Goal: Task Accomplishment & Management: Complete application form

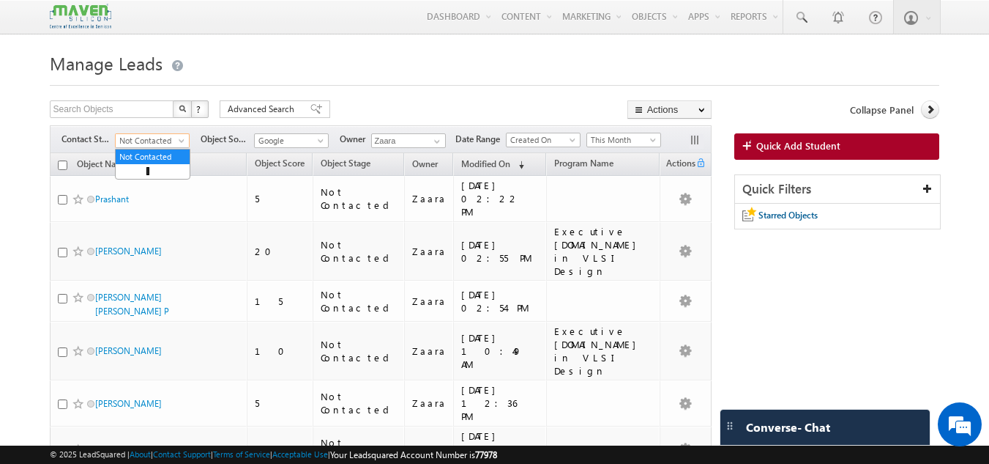
click at [138, 138] on span "Not Contacted" at bounding box center [151, 140] width 70 height 13
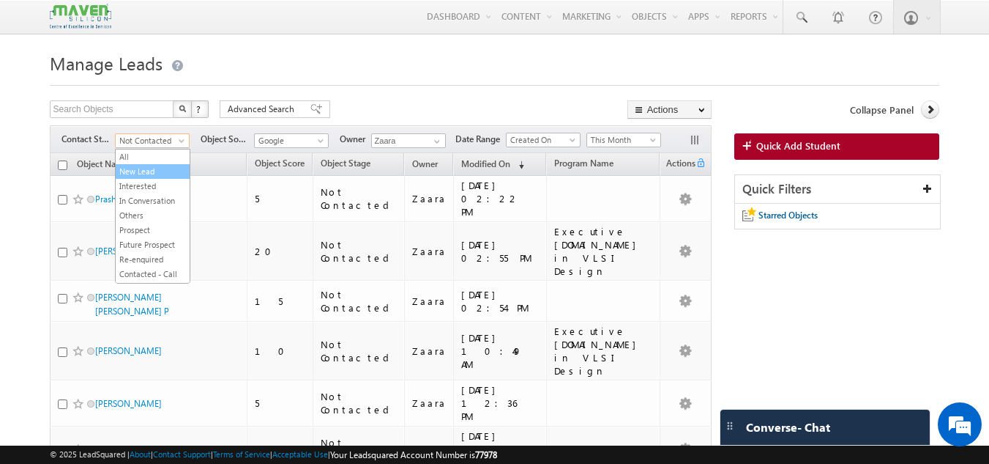
click at [136, 165] on link "New Lead" at bounding box center [153, 171] width 74 height 13
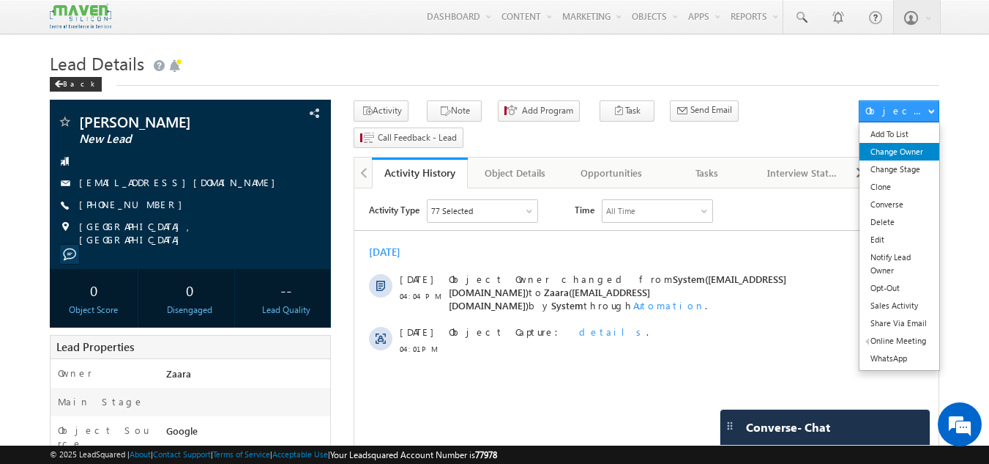
click at [914, 150] on link "Change Owner" at bounding box center [900, 152] width 80 height 18
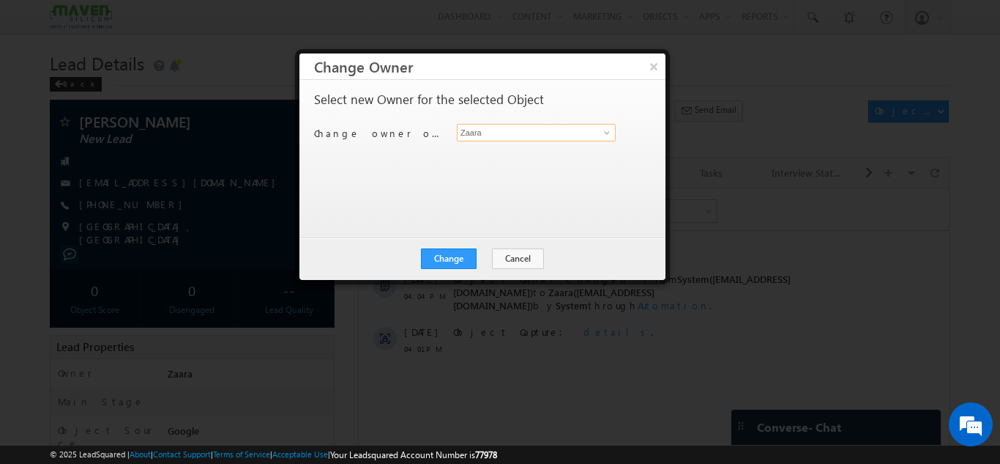
click at [474, 131] on input "Zaara" at bounding box center [536, 133] width 159 height 18
type input "T"
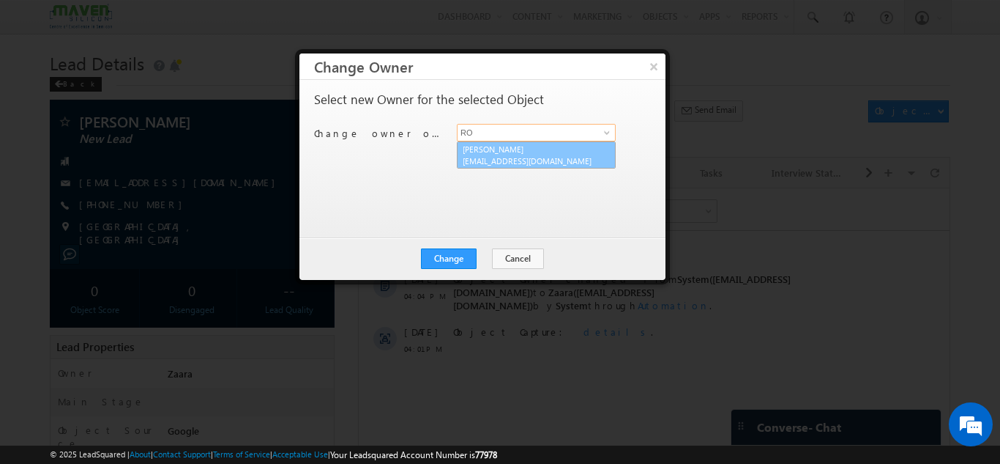
click at [471, 159] on span "lsq7@maven-silicon.com" at bounding box center [529, 160] width 132 height 11
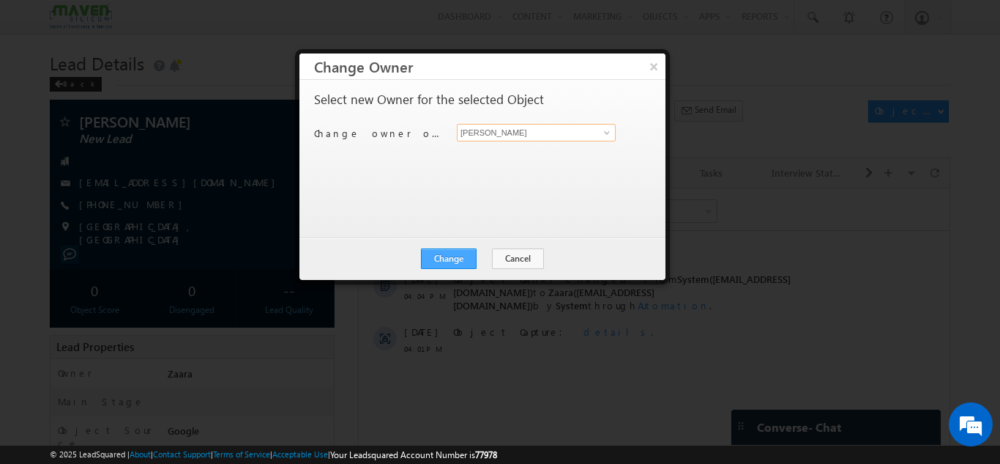
type input "Rohan"
click at [462, 259] on button "Change" at bounding box center [449, 258] width 56 height 21
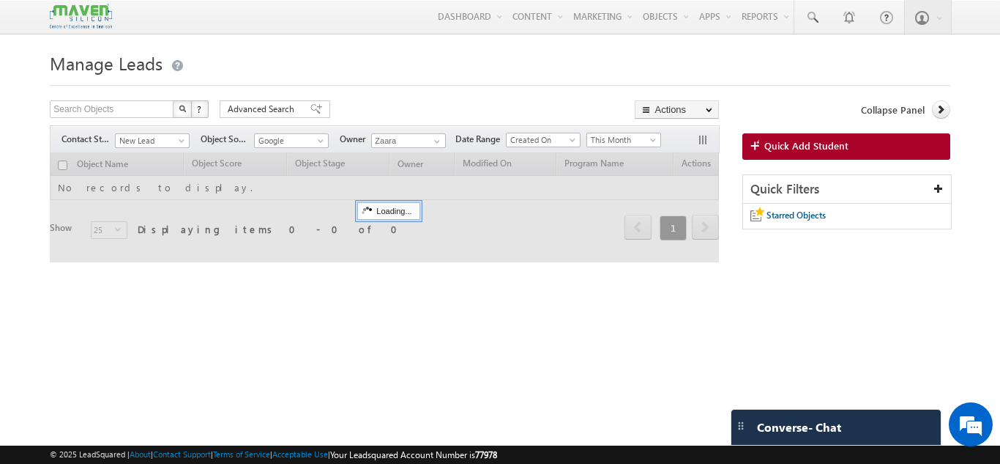
drag, startPoint x: 0, startPoint y: 0, endPoint x: 460, endPoint y: 302, distance: 550.1
click at [460, 302] on div "Manage Leads Search Objects X ? 0 results found Advanced Search Advanced Search…" at bounding box center [500, 231] width 900 height 366
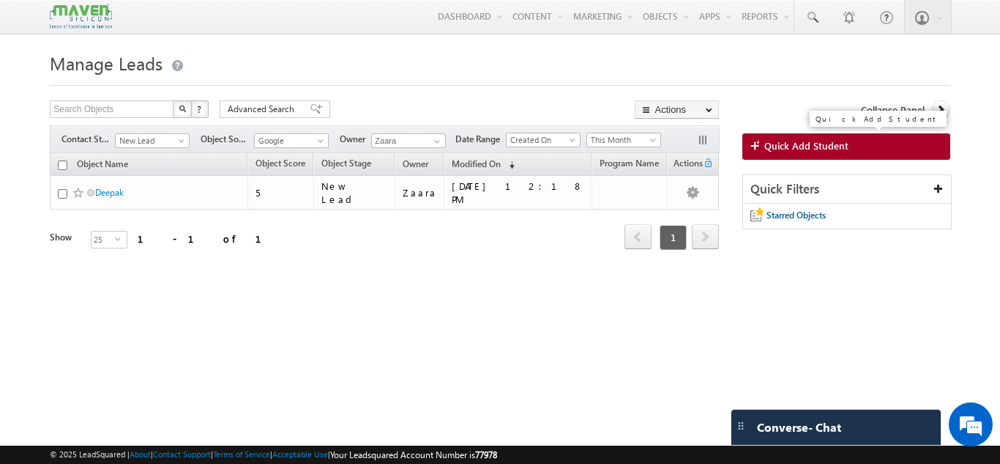
click at [882, 156] on link "Quick Add Student" at bounding box center [847, 146] width 208 height 26
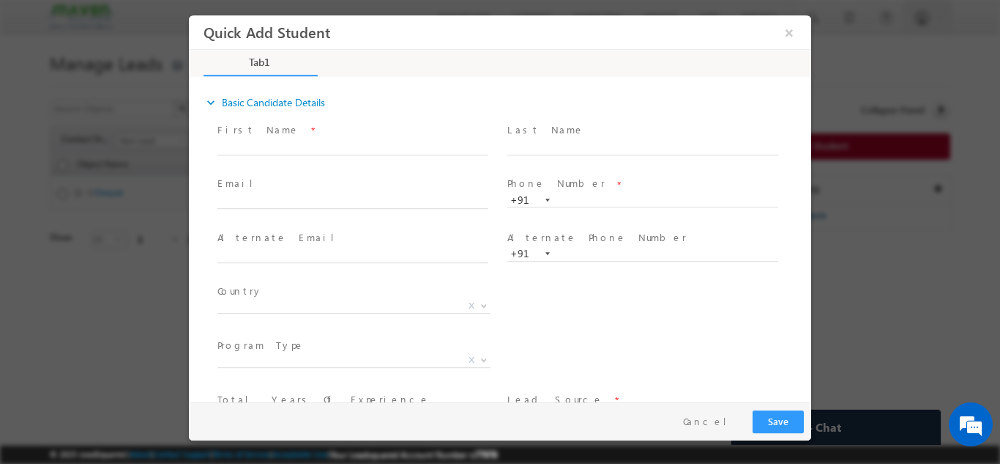
click at [287, 135] on span "First Name *" at bounding box center [353, 130] width 270 height 16
click at [288, 145] on input "text" at bounding box center [353, 147] width 271 height 15
paste input "Nathan nathantommathew98@gmail.com 9947995335"
drag, startPoint x: 256, startPoint y: 148, endPoint x: 405, endPoint y: 148, distance: 148.7
click at [405, 148] on input "Nathan nathantommathew98@gmail.com 9947995335" at bounding box center [353, 147] width 271 height 15
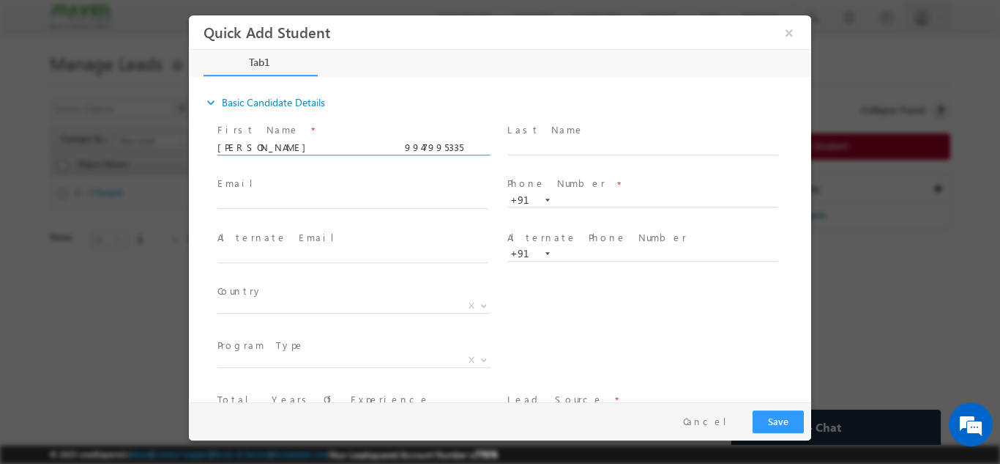
type input "Nathan 9947995335"
click at [237, 204] on input "text" at bounding box center [353, 201] width 271 height 15
paste input "nathantommathew98@gmail.com"
type input "nathantommathew98@gmail.com"
click at [268, 146] on input "Nathan 9947995335" at bounding box center [353, 147] width 271 height 15
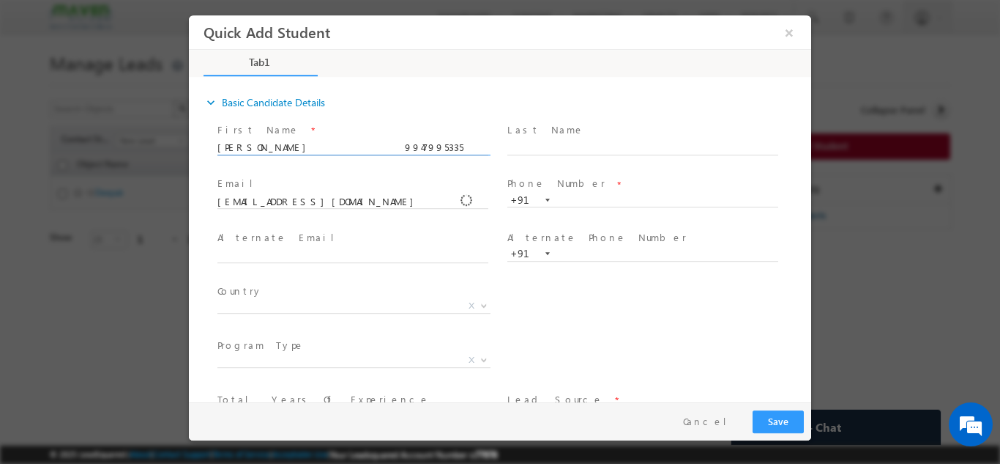
click at [268, 146] on input "Nathan 9947995335" at bounding box center [353, 147] width 271 height 15
click at [279, 153] on span "Nathan 9947995335" at bounding box center [360, 147] width 284 height 16
paste input "Rakshitha A rakshithaanand2003@gmail.com 7829458373"
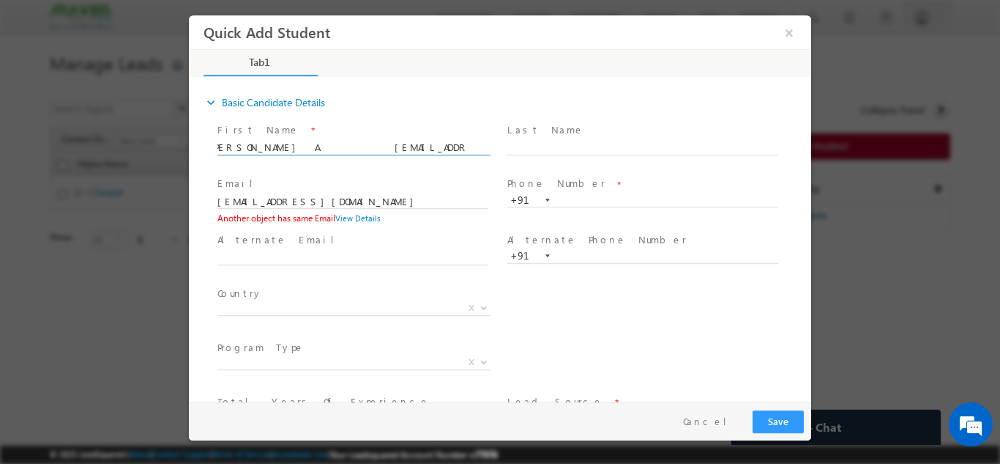
click at [443, 143] on input "Rakshitha A rakshithaanand2003@gmail.com 7829458373" at bounding box center [353, 147] width 271 height 15
type input "Rakshitha A rakshithaanand2003@gmail.com"
click at [597, 193] on input "text" at bounding box center [643, 200] width 271 height 15
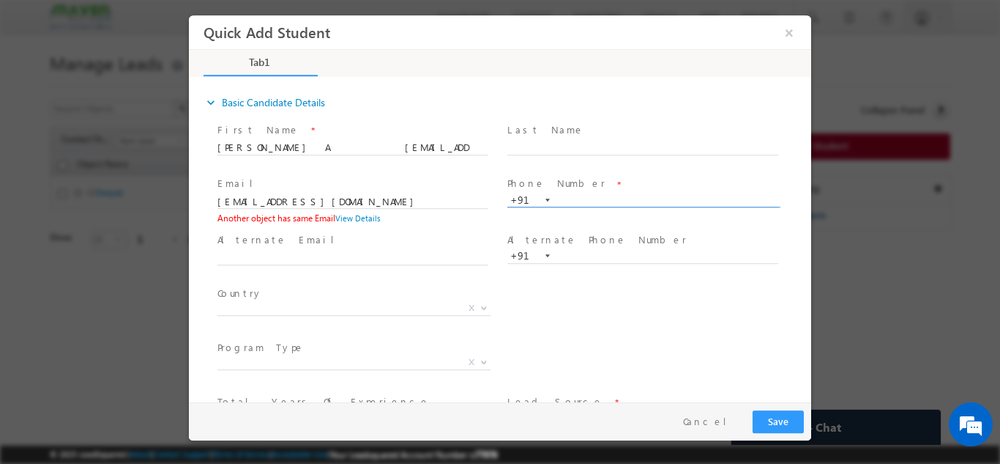
paste input "7829458373"
type input "7829458373"
click at [592, 171] on div "Last Name *" at bounding box center [650, 146] width 290 height 54
click at [284, 148] on input "Rakshitha A rakshithaanand2003@gmail.com" at bounding box center [353, 147] width 271 height 15
drag, startPoint x: 278, startPoint y: 145, endPoint x: 417, endPoint y: 148, distance: 138.4
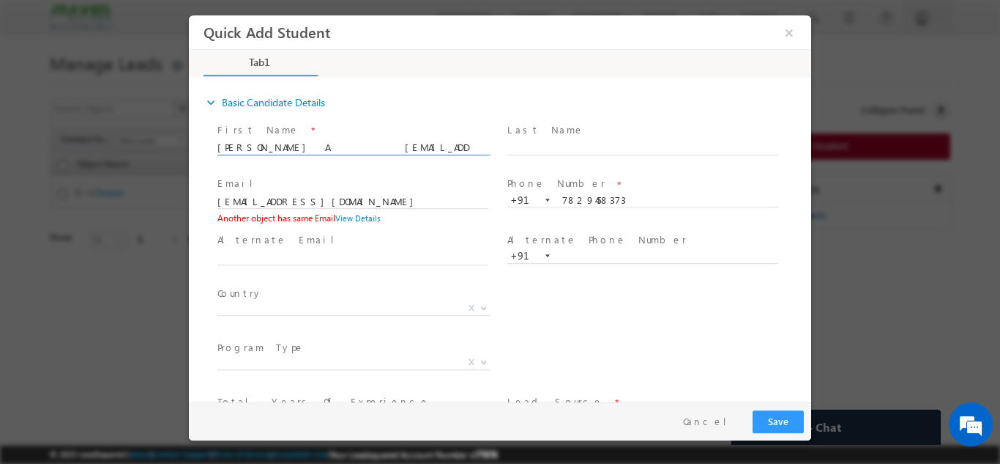
click at [417, 148] on input "Rakshitha A rakshithaanand2003@gmail.com" at bounding box center [353, 147] width 271 height 15
type input "Rakshitha A"
click at [372, 201] on input "nathantommathew98@gmail.com" at bounding box center [353, 201] width 271 height 15
paste input "rakshithaanand2003@gmail.com"
type input "rakshithaanand2003@gmail.com"
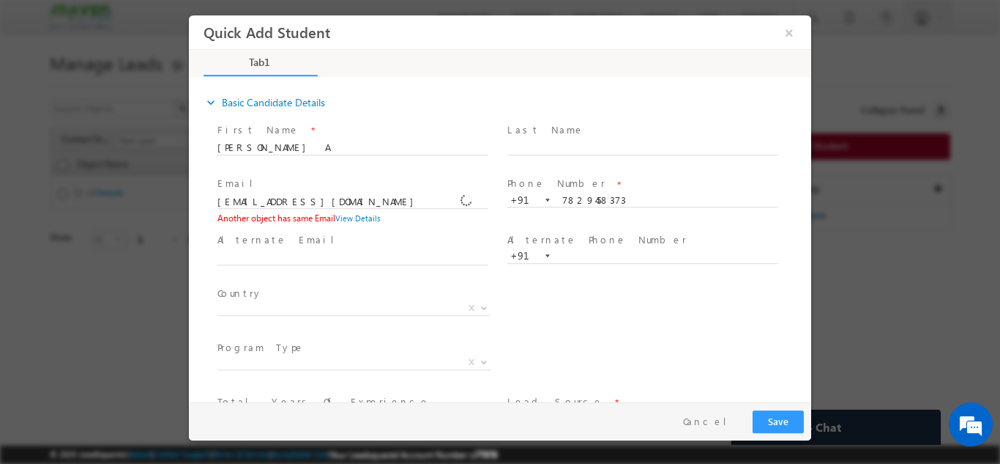
click at [360, 234] on span "Alternate Email *" at bounding box center [353, 239] width 270 height 16
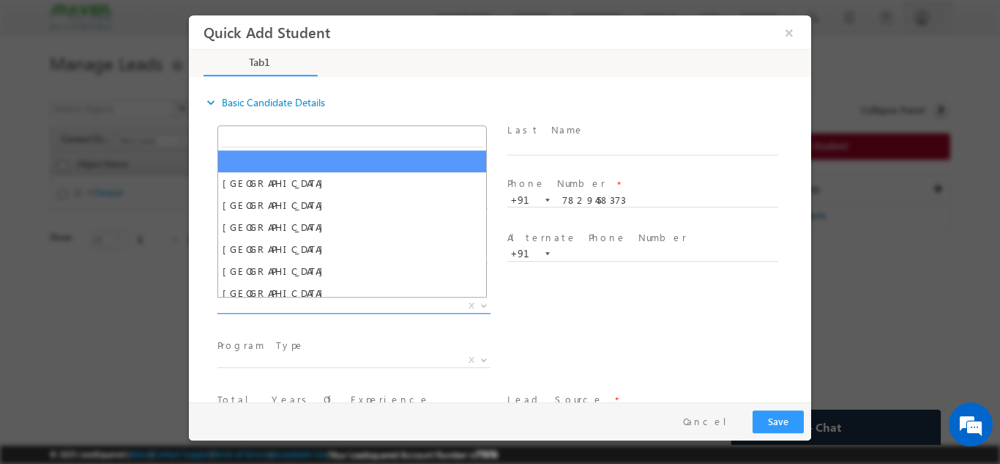
click at [291, 305] on span "X" at bounding box center [354, 305] width 273 height 15
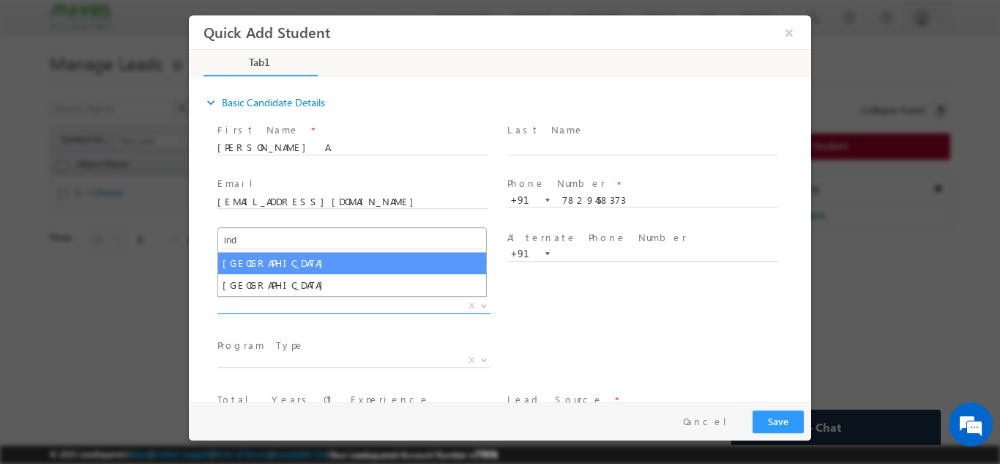
type input "ind"
select select "[GEOGRAPHIC_DATA]"
select select
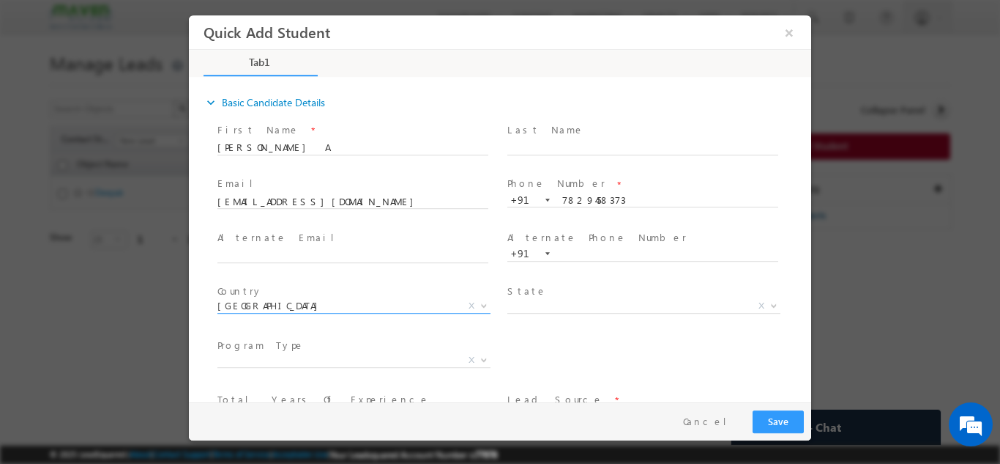
scroll to position [100, 0]
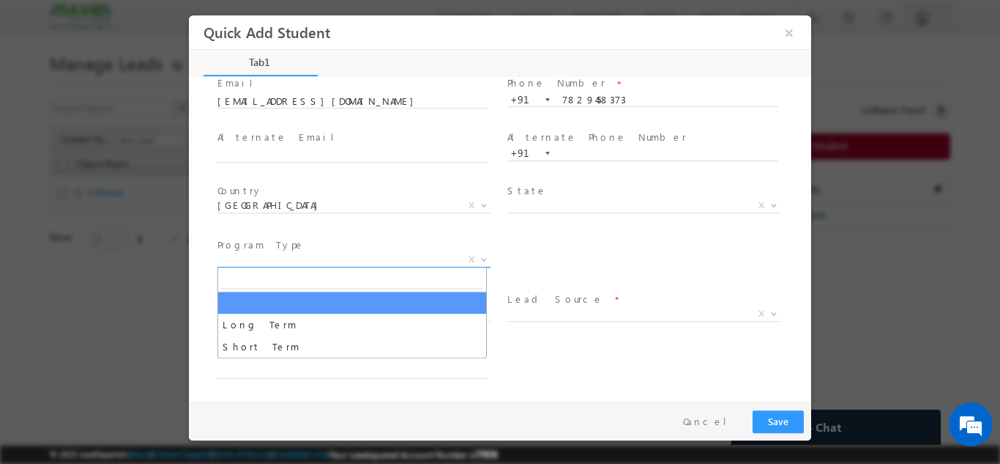
click at [332, 264] on span "X" at bounding box center [354, 259] width 273 height 15
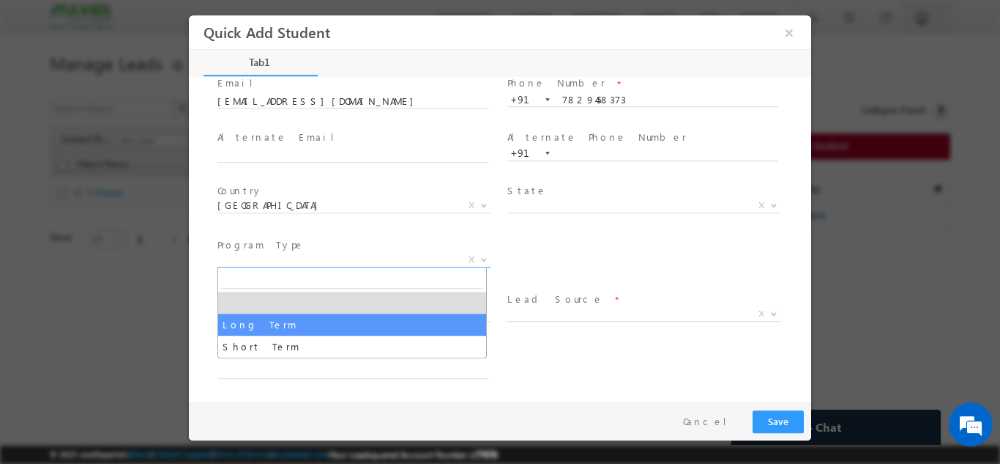
select select "Long Term"
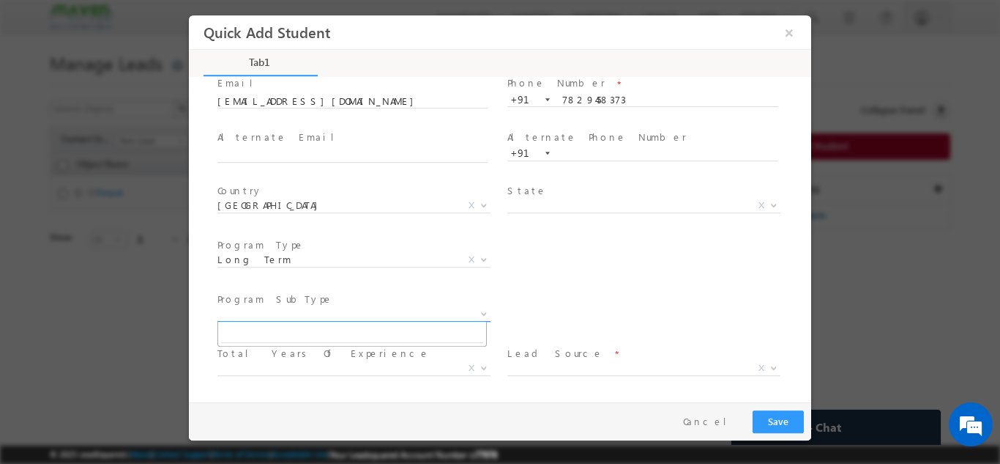
click at [301, 308] on span "X" at bounding box center [354, 313] width 273 height 15
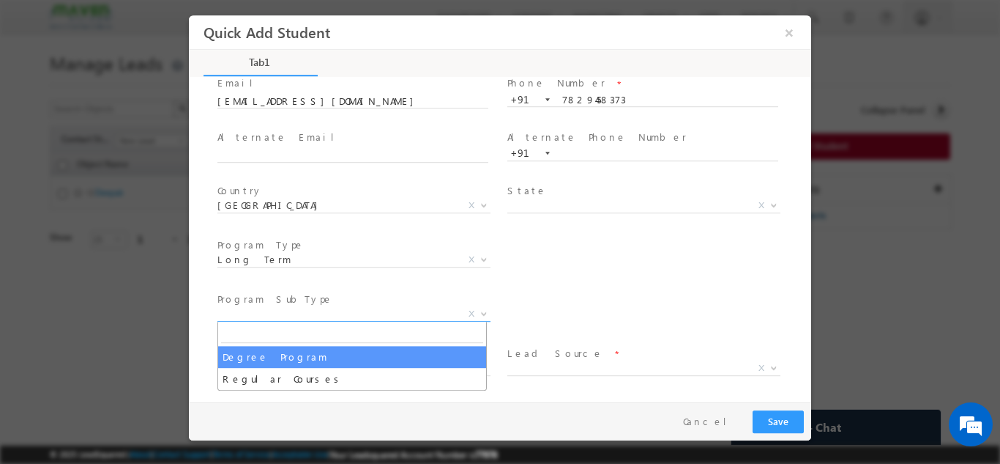
select select "Degree Program"
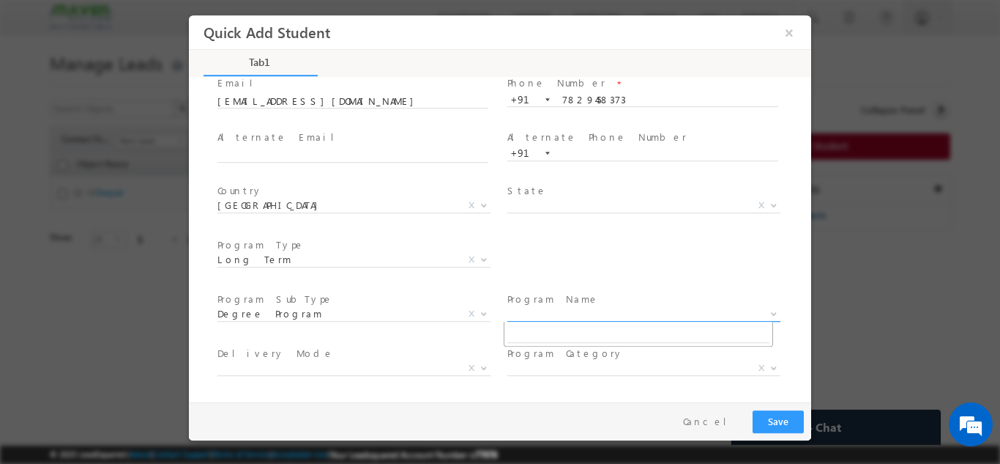
click at [519, 316] on span "X" at bounding box center [644, 313] width 273 height 15
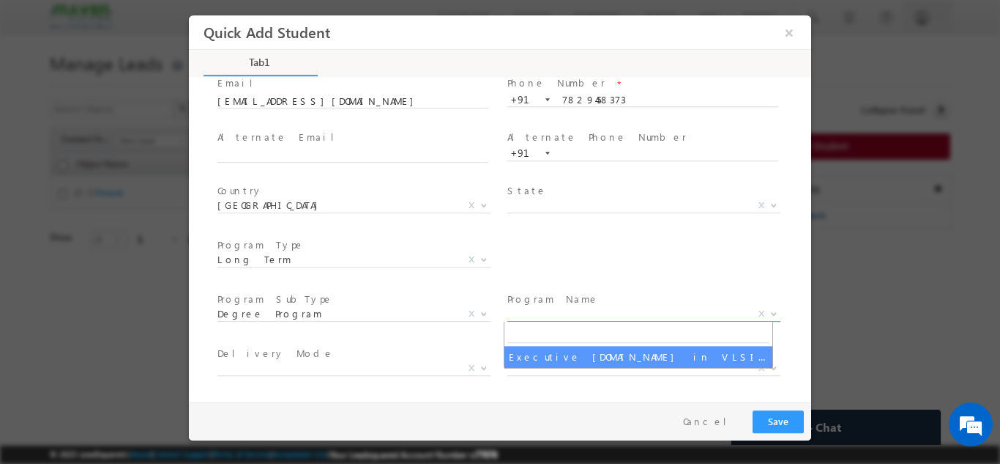
select select "Executive M.Tech in VLSI Design"
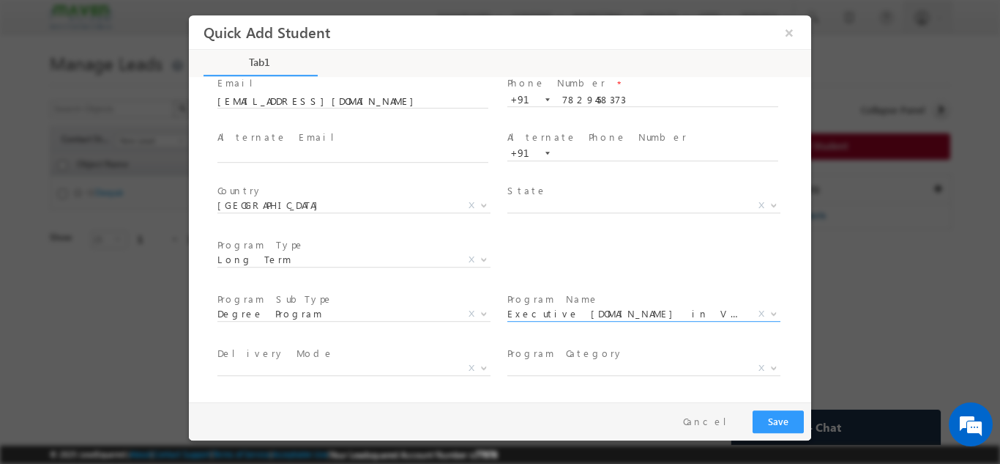
scroll to position [208, 0]
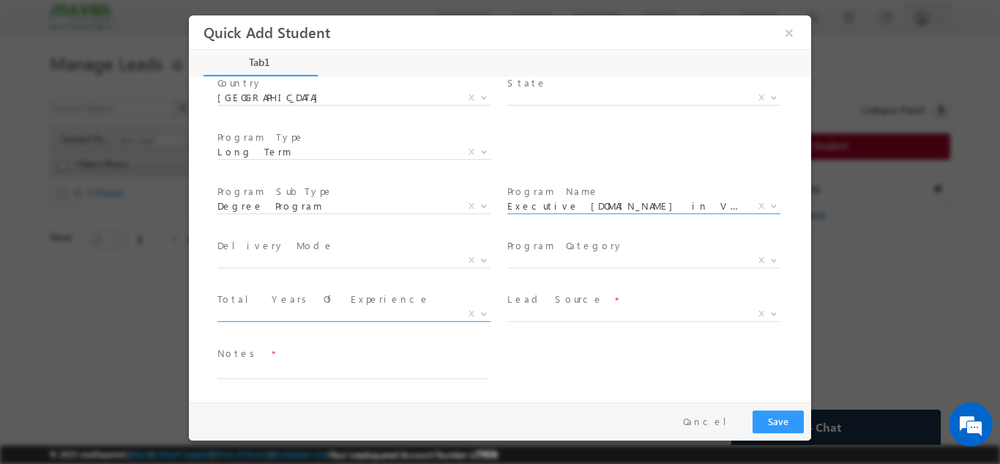
click at [350, 316] on span "X" at bounding box center [354, 313] width 273 height 15
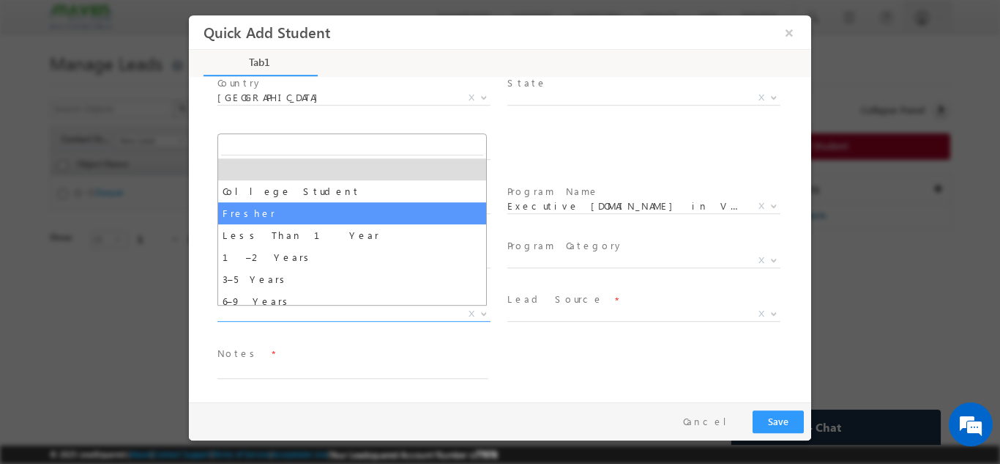
select select "Fresher"
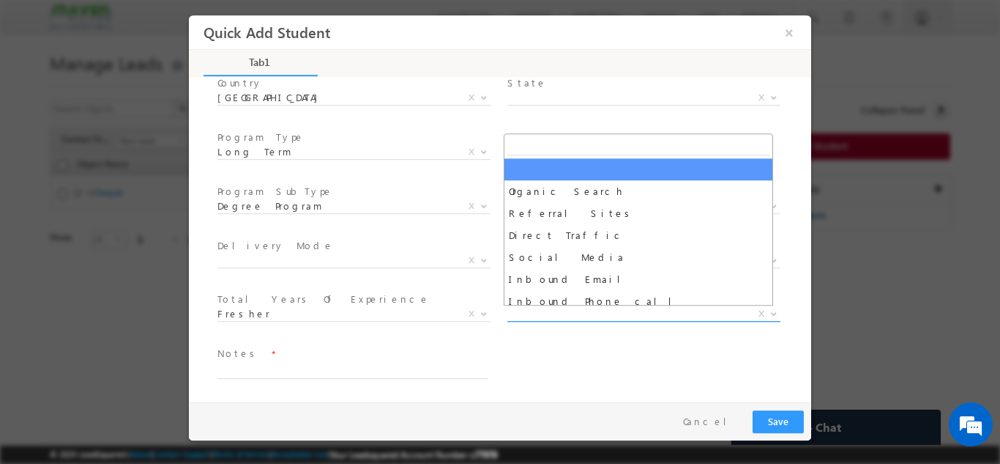
click at [535, 308] on span "X" at bounding box center [644, 313] width 273 height 15
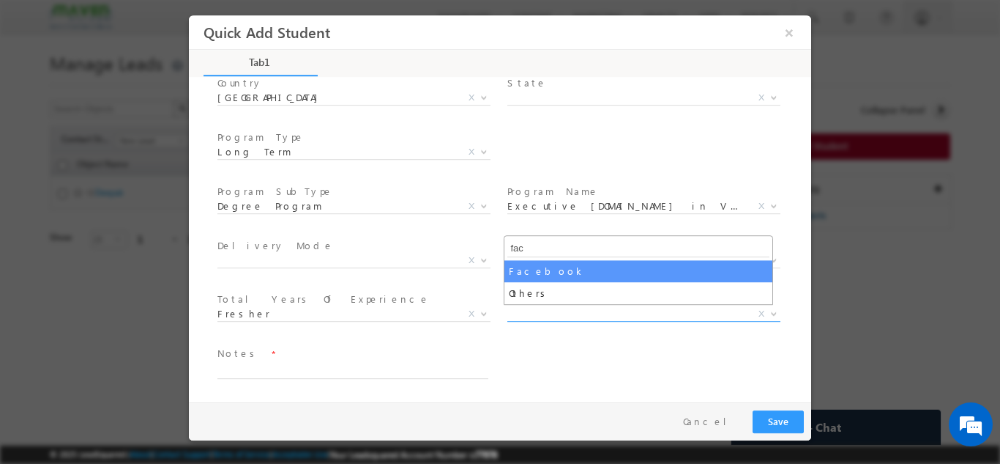
type input "fac"
select select "Facebook"
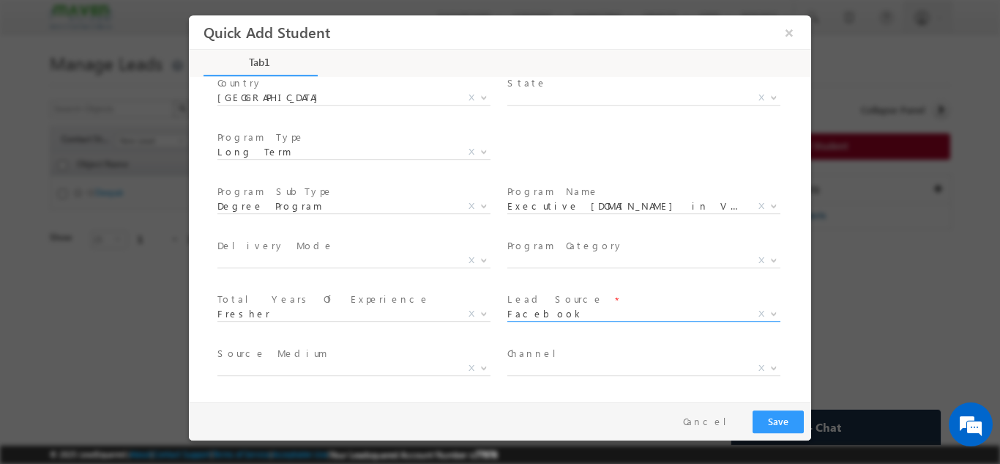
scroll to position [262, 0]
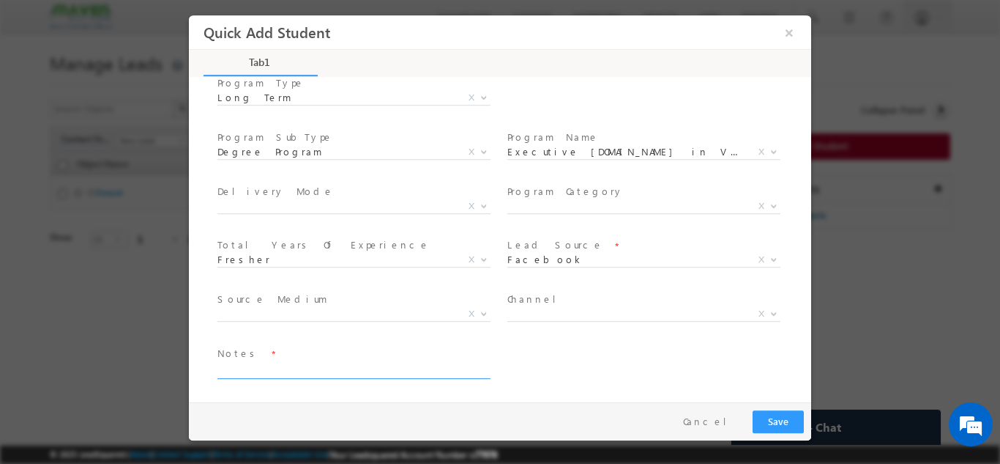
click at [392, 368] on textarea at bounding box center [353, 369] width 271 height 17
type textarea "Lead added from sheet"
click at [771, 420] on button "Save" at bounding box center [778, 420] width 51 height 23
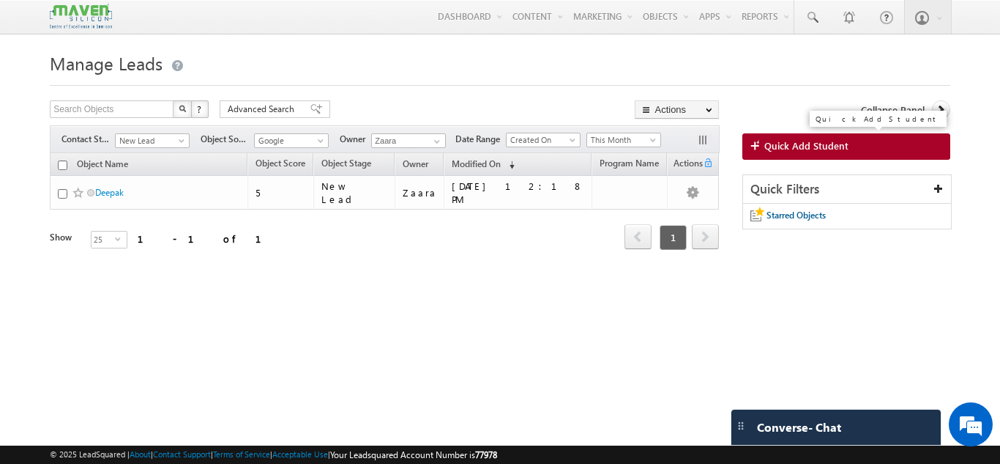
click at [809, 147] on span "Quick Add Student" at bounding box center [807, 145] width 84 height 13
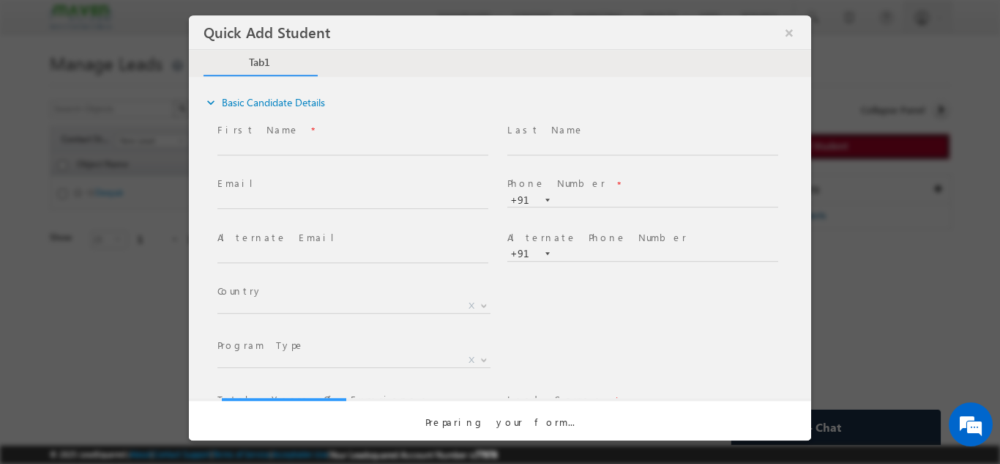
scroll to position [0, 0]
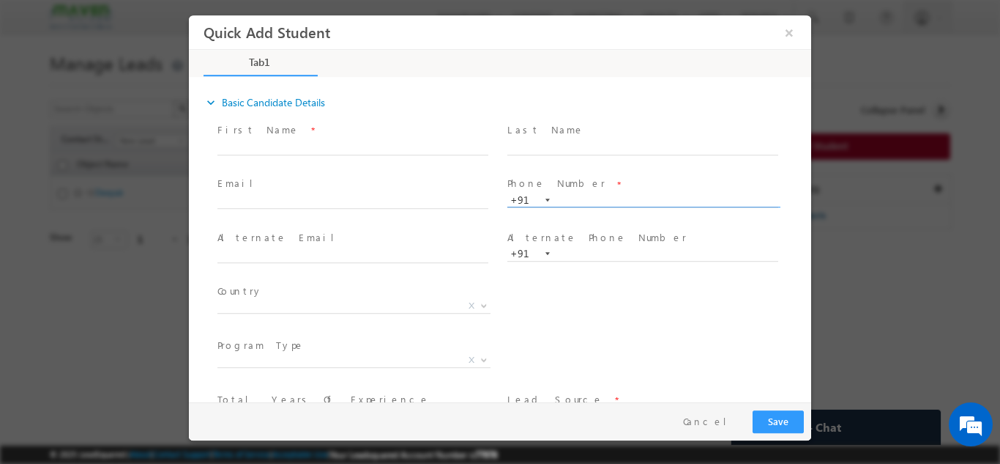
click at [584, 201] on input "text" at bounding box center [643, 200] width 271 height 15
paste input "9064551529"
type input "9064551529"
click at [606, 171] on div "Last Name *" at bounding box center [650, 146] width 290 height 54
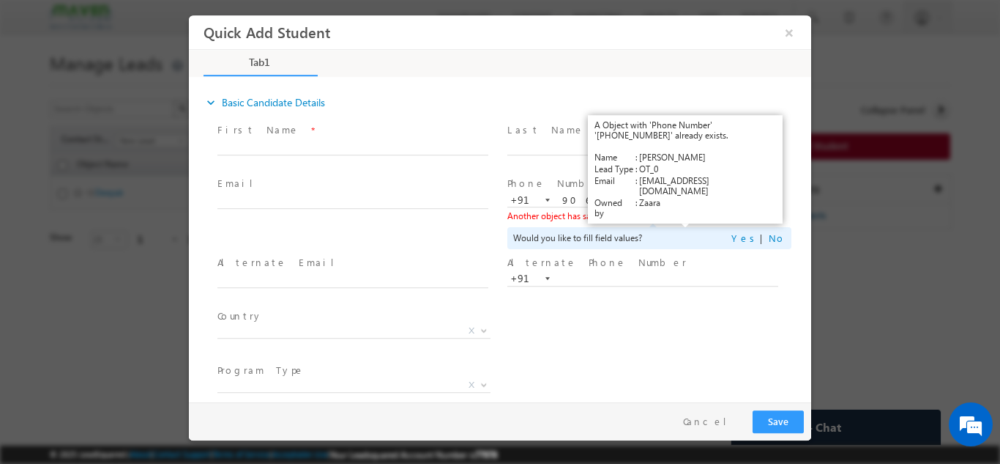
click at [679, 218] on link "View Details" at bounding box center [686, 215] width 45 height 10
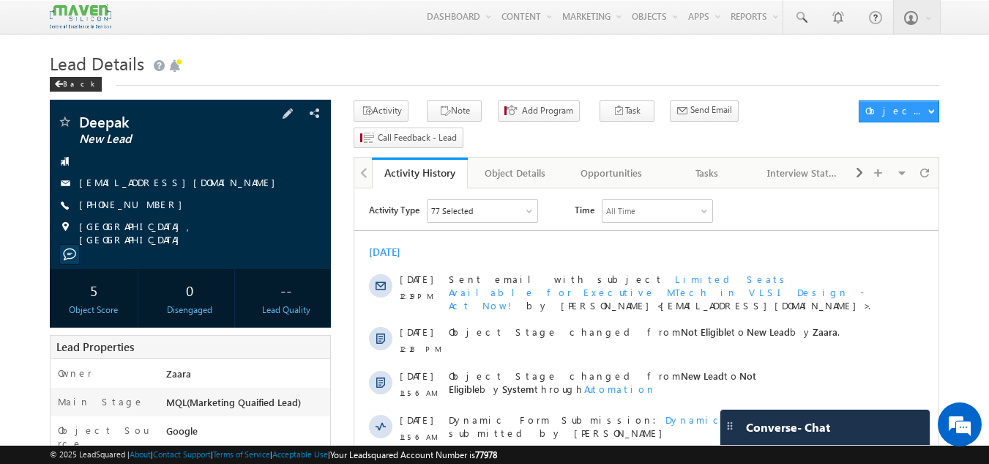
drag, startPoint x: 203, startPoint y: 182, endPoint x: 194, endPoint y: 187, distance: 9.8
click at [194, 187] on div "[EMAIL_ADDRESS][DOMAIN_NAME]" at bounding box center [190, 183] width 267 height 15
copy div "[EMAIL_ADDRESS][DOMAIN_NAME]"
click at [737, 164] on div "Tasks" at bounding box center [707, 173] width 71 height 18
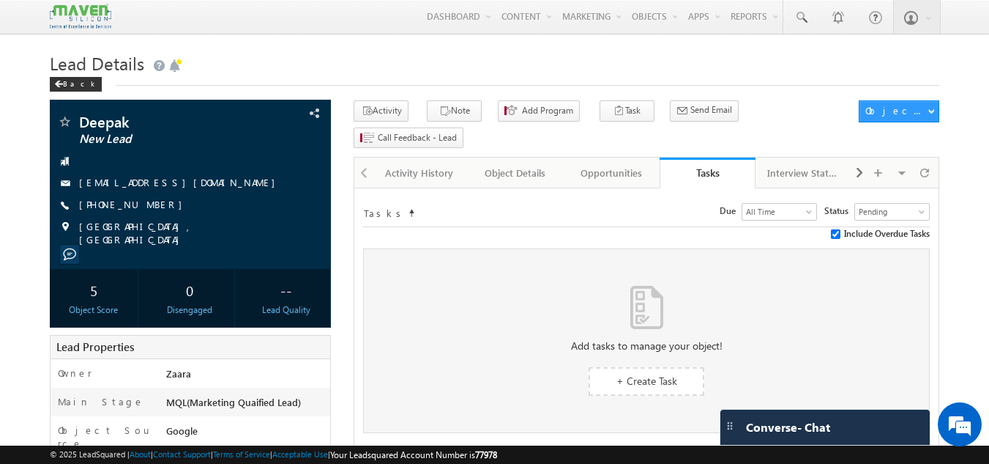
scroll to position [73, 0]
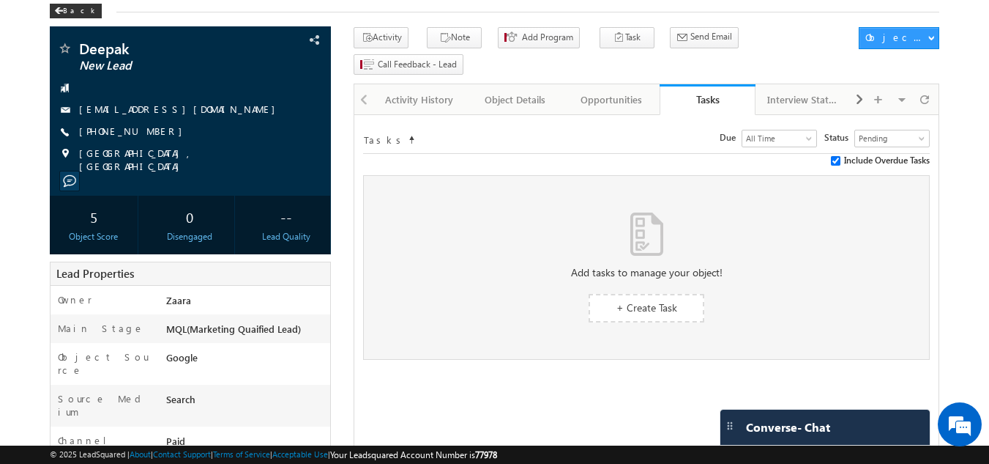
click at [365, 84] on div at bounding box center [363, 98] width 18 height 29
click at [644, 300] on span "+ Create Task" at bounding box center [647, 307] width 61 height 14
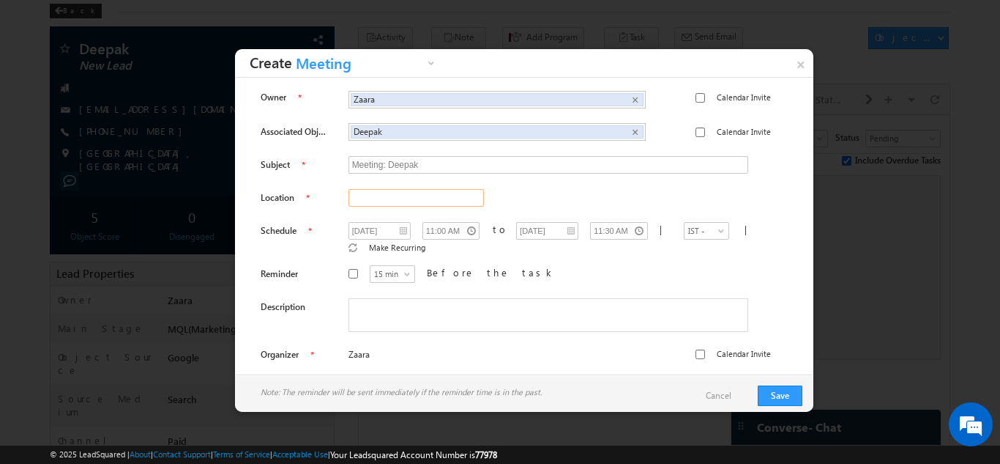
click at [409, 205] on input "text" at bounding box center [416, 198] width 135 height 18
type input "[GEOGRAPHIC_DATA]"
click at [794, 397] on button "Save" at bounding box center [780, 395] width 45 height 21
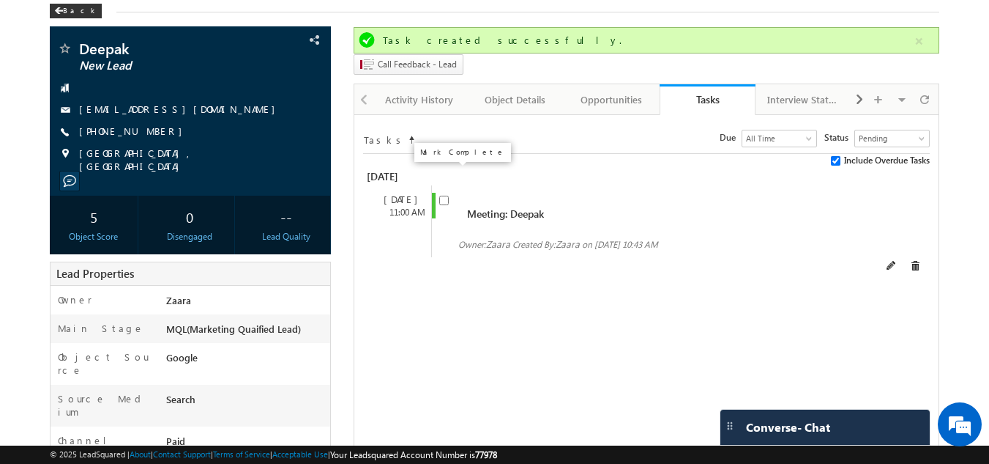
click at [447, 196] on input "checkbox" at bounding box center [444, 201] width 10 height 10
checkbox input "true"
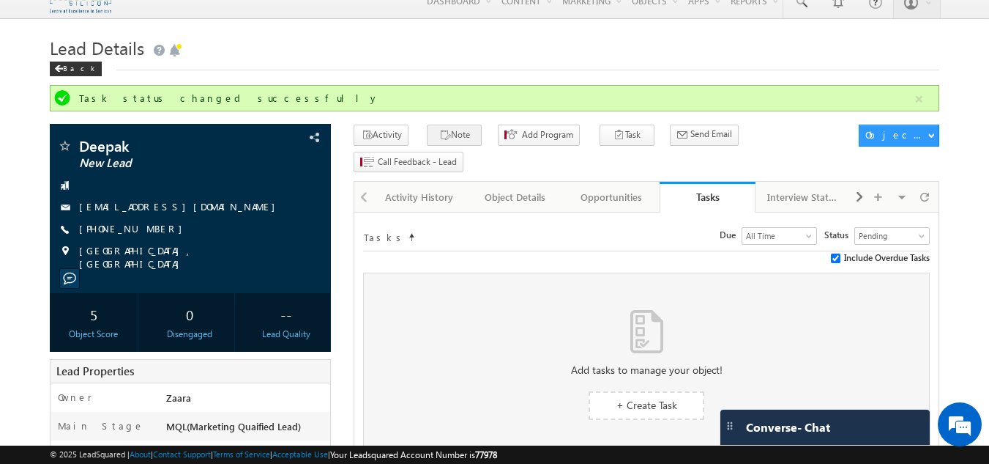
scroll to position [0, 0]
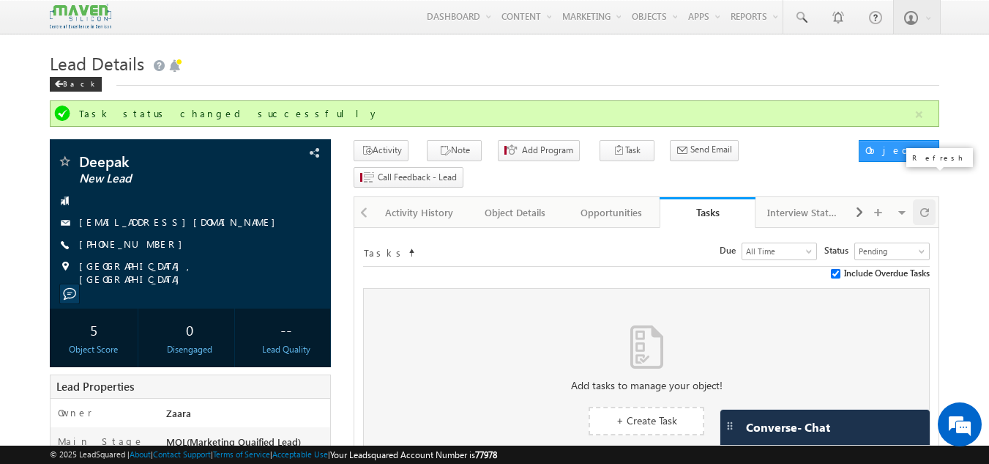
click at [924, 199] on span at bounding box center [925, 212] width 9 height 26
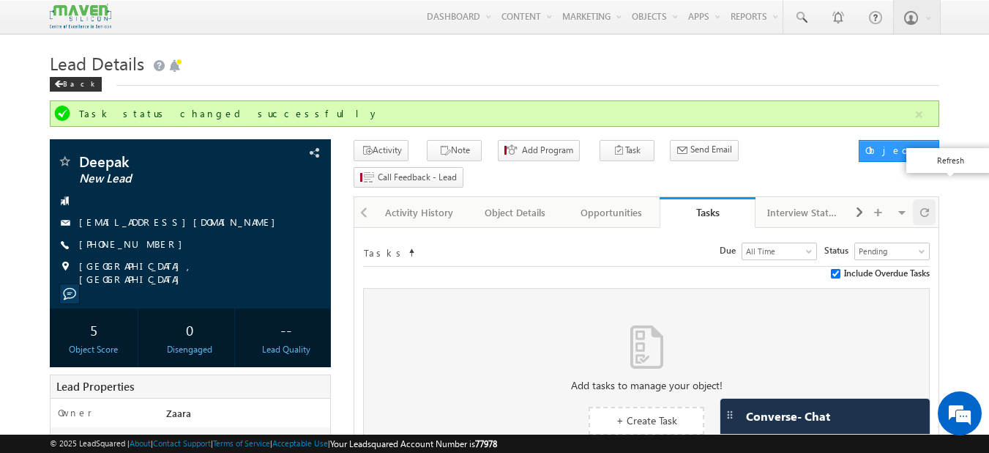
click at [924, 199] on span at bounding box center [925, 212] width 9 height 26
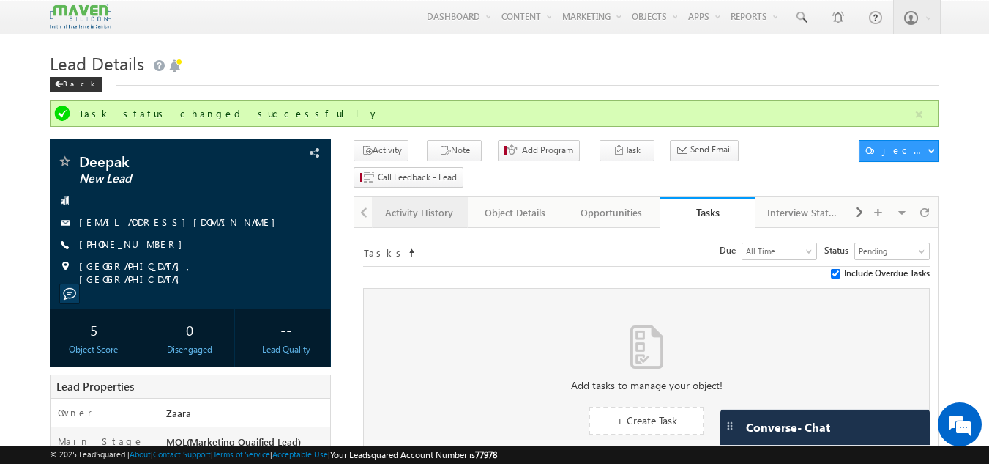
click at [439, 204] on div "Activity History" at bounding box center [419, 213] width 71 height 18
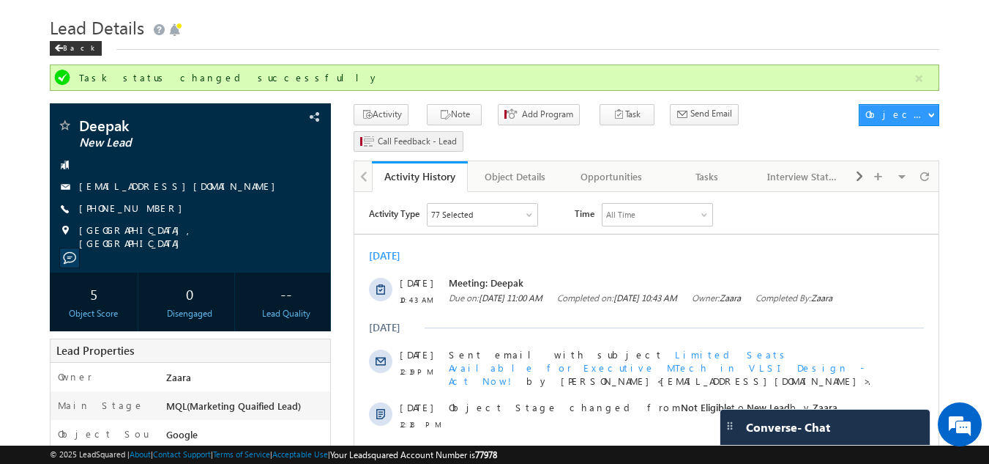
scroll to position [34, 0]
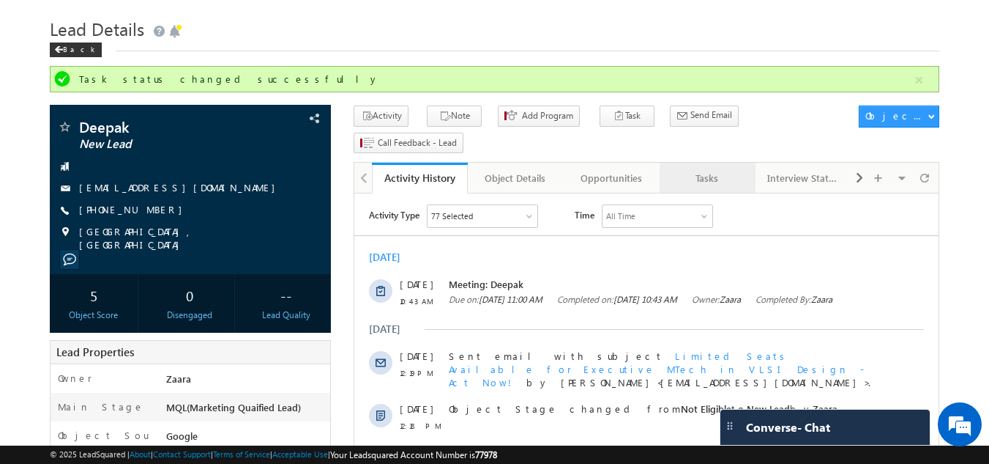
click at [729, 169] on div "Tasks" at bounding box center [707, 178] width 71 height 18
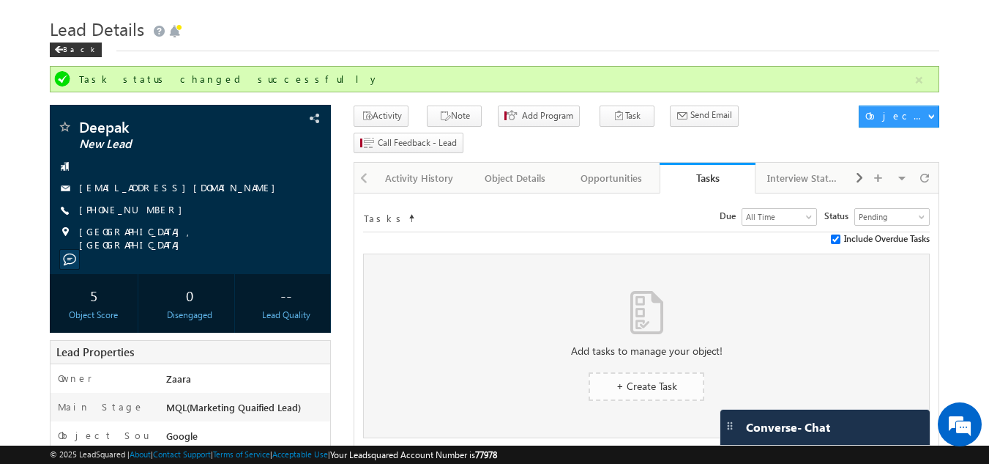
click at [674, 379] on span "+ Create Task" at bounding box center [647, 386] width 61 height 14
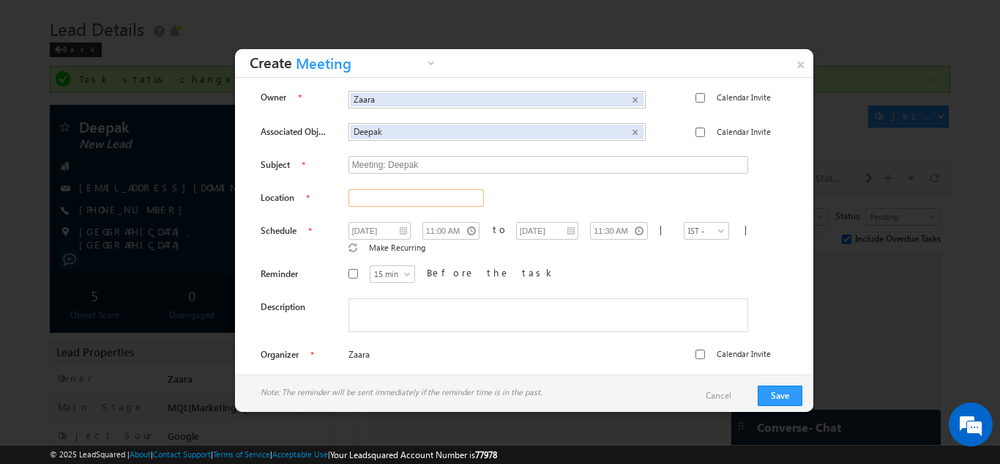
click at [412, 197] on input "text" at bounding box center [416, 198] width 135 height 18
type input "Bangalore"
click at [770, 390] on button "Save" at bounding box center [780, 395] width 45 height 21
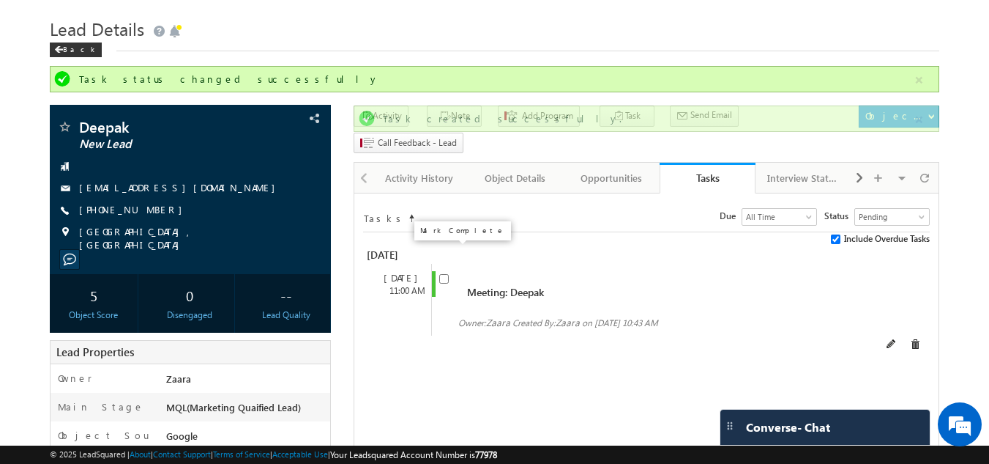
click at [444, 274] on input "checkbox" at bounding box center [444, 279] width 10 height 10
checkbox input "true"
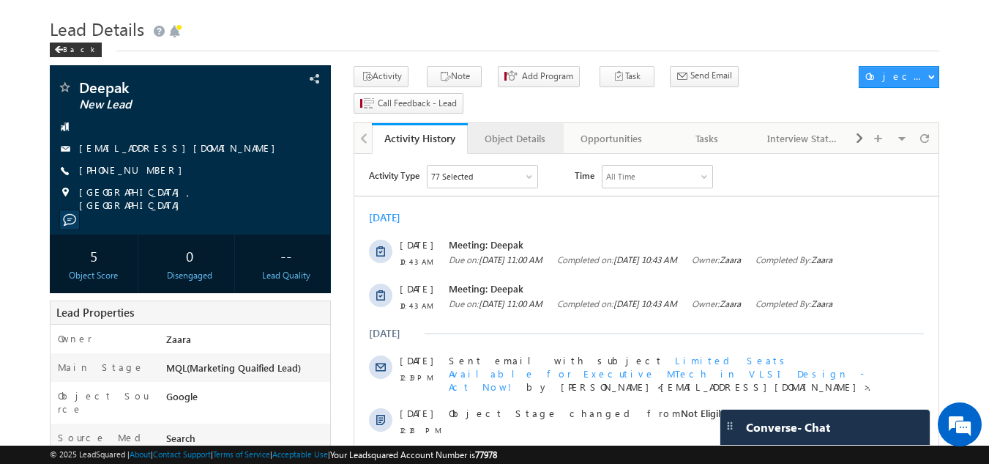
click at [528, 130] on div "Object Details" at bounding box center [515, 139] width 71 height 18
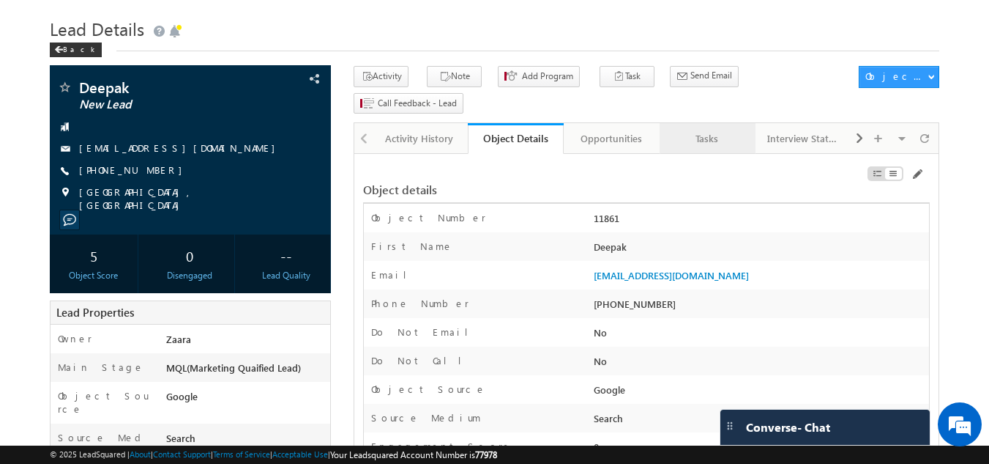
click at [705, 130] on div "Tasks" at bounding box center [707, 139] width 71 height 18
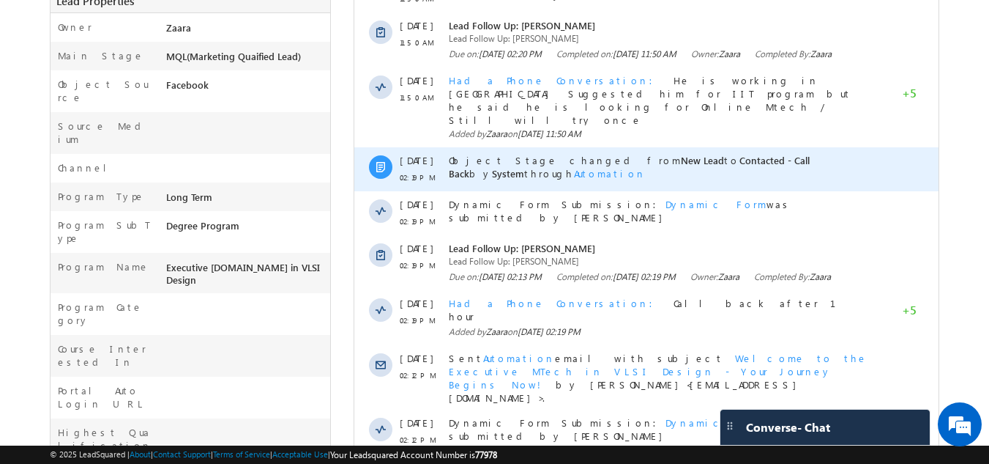
scroll to position [342, 0]
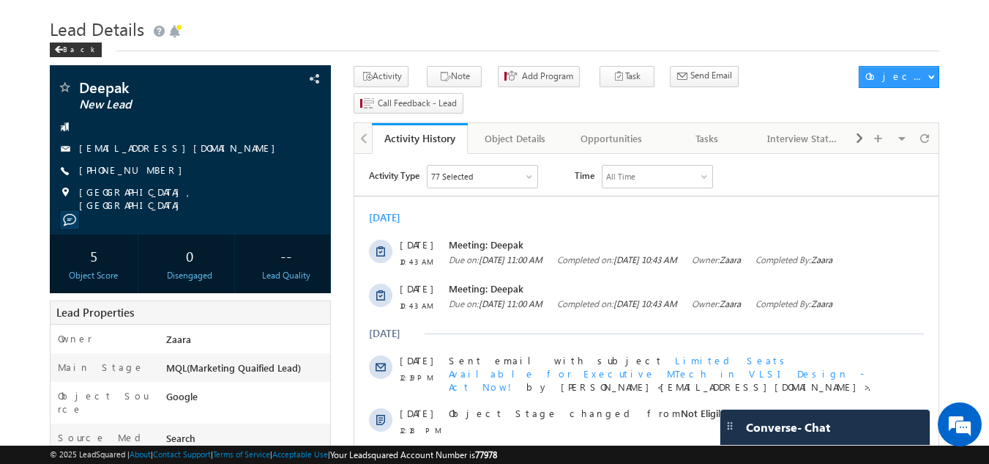
click at [355, 34] on h1 "Lead Details" at bounding box center [495, 27] width 891 height 29
